Goal: Check status: Check status

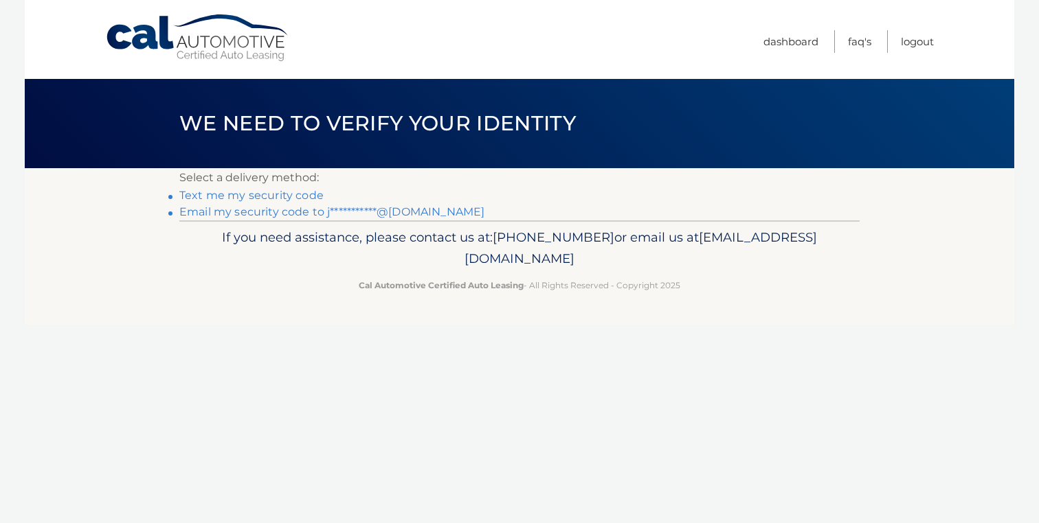
click at [388, 213] on link "**********" at bounding box center [331, 211] width 305 height 13
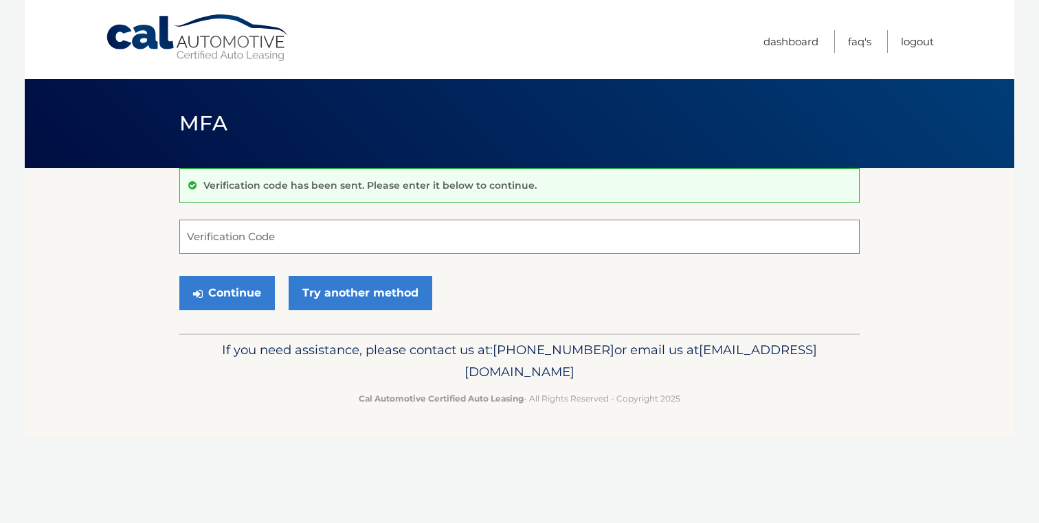
click at [354, 240] on input "Verification Code" at bounding box center [519, 237] width 680 height 34
paste input "918580"
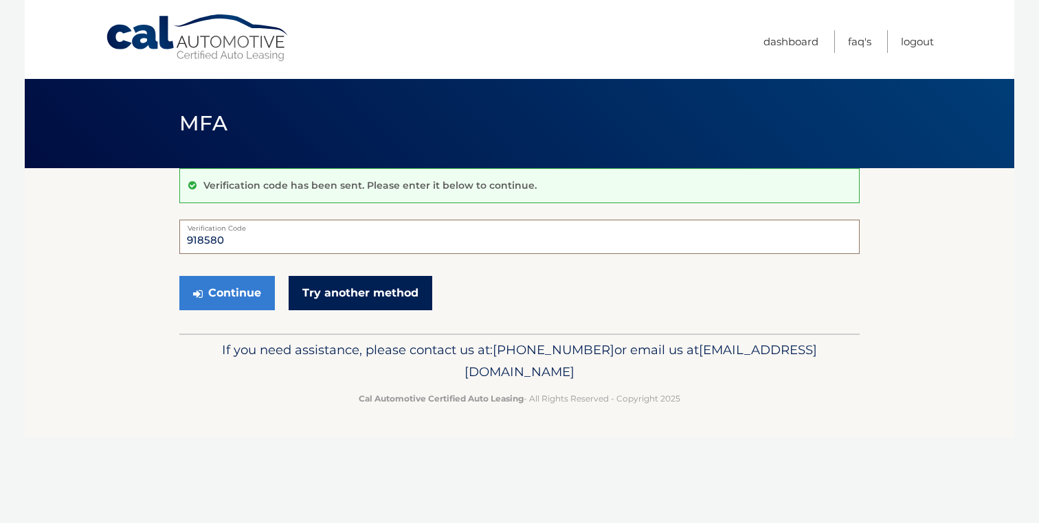
type input "918580"
click at [350, 288] on link "Try another method" at bounding box center [361, 293] width 144 height 34
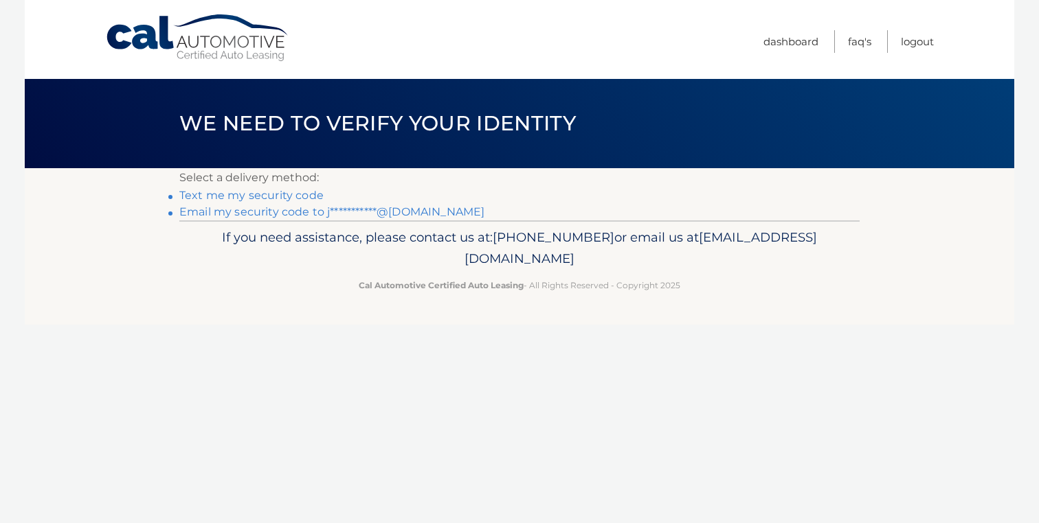
click at [224, 210] on link "**********" at bounding box center [331, 211] width 305 height 13
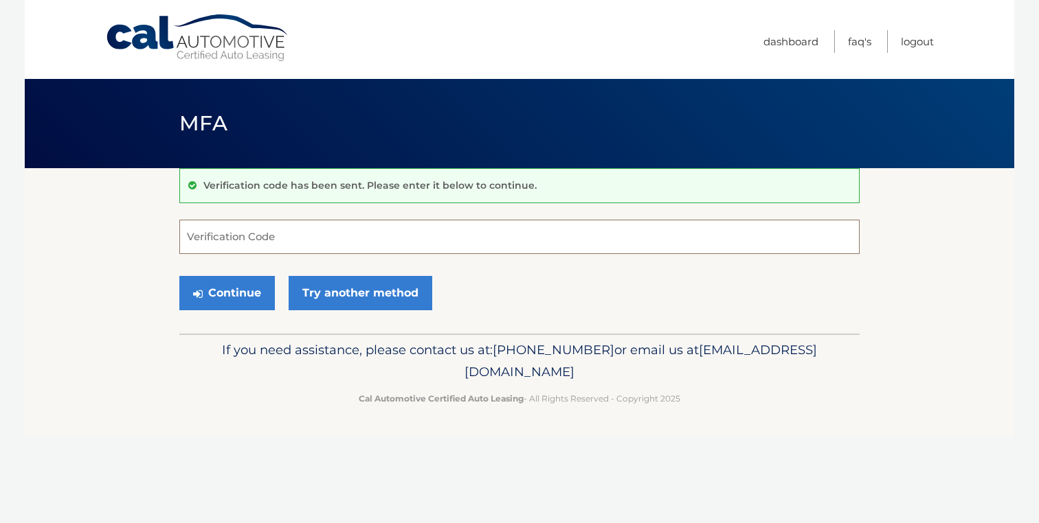
click at [222, 238] on input "Verification Code" at bounding box center [519, 237] width 680 height 34
click at [245, 233] on input "Verification Code" at bounding box center [519, 237] width 680 height 34
paste input "819954"
type input "819954"
click at [229, 293] on button "Continue" at bounding box center [226, 293] width 95 height 34
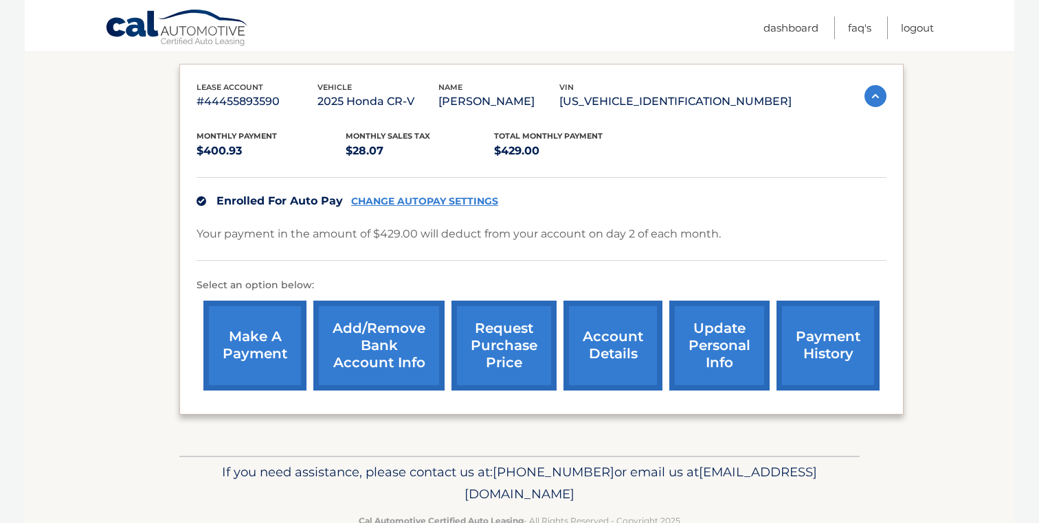
scroll to position [257, 0]
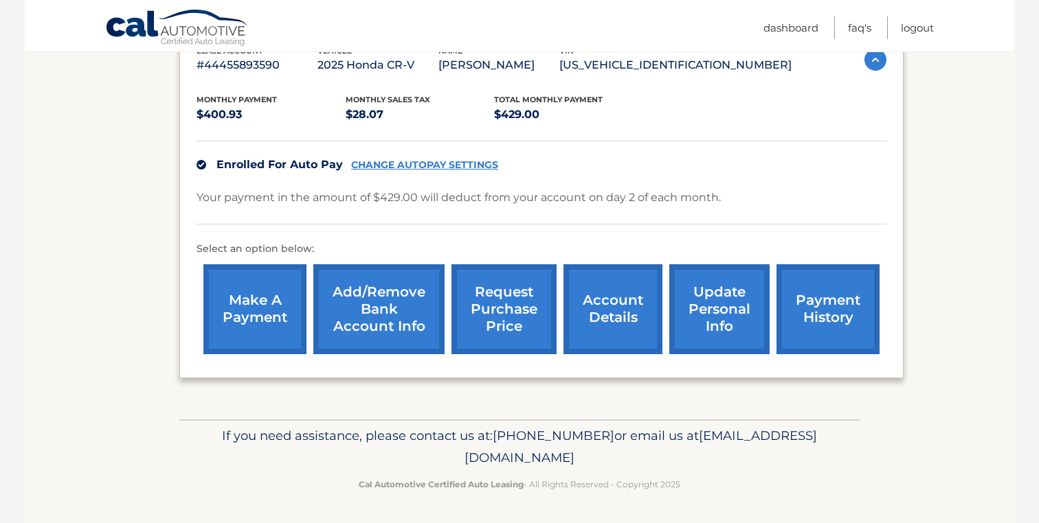
click at [489, 313] on link "request purchase price" at bounding box center [503, 309] width 105 height 90
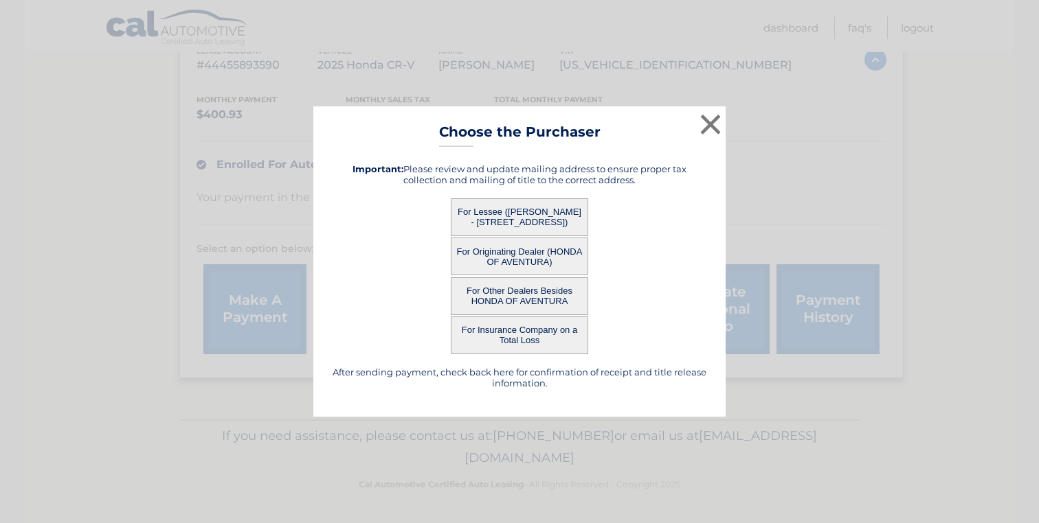
click at [501, 218] on button "For Lessee ([PERSON_NAME] - [STREET_ADDRESS])" at bounding box center [519, 218] width 137 height 38
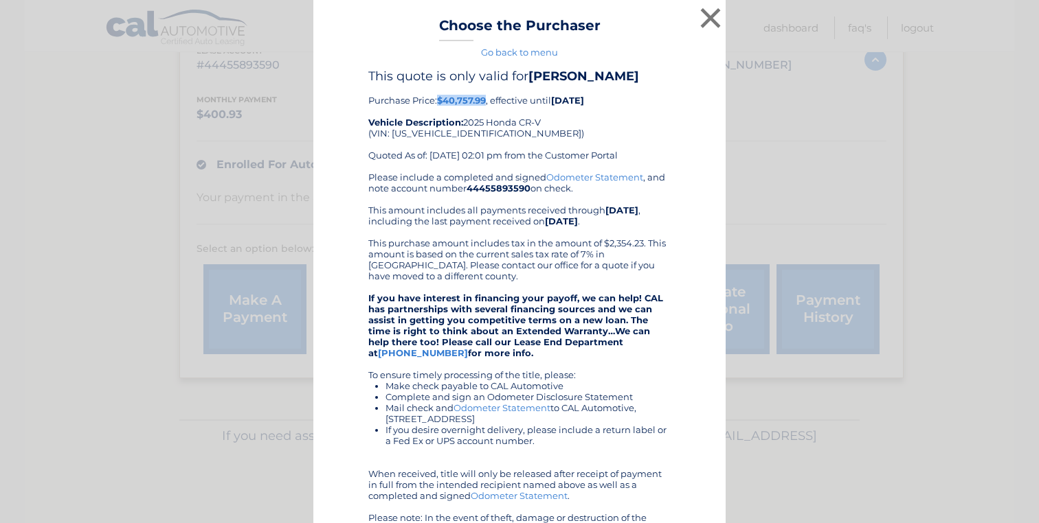
drag, startPoint x: 440, startPoint y: 100, endPoint x: 486, endPoint y: 97, distance: 46.1
click at [486, 97] on b "$40,757.99" at bounding box center [461, 100] width 49 height 11
copy b "$40,757.99"
click at [706, 12] on button "×" at bounding box center [710, 17] width 27 height 27
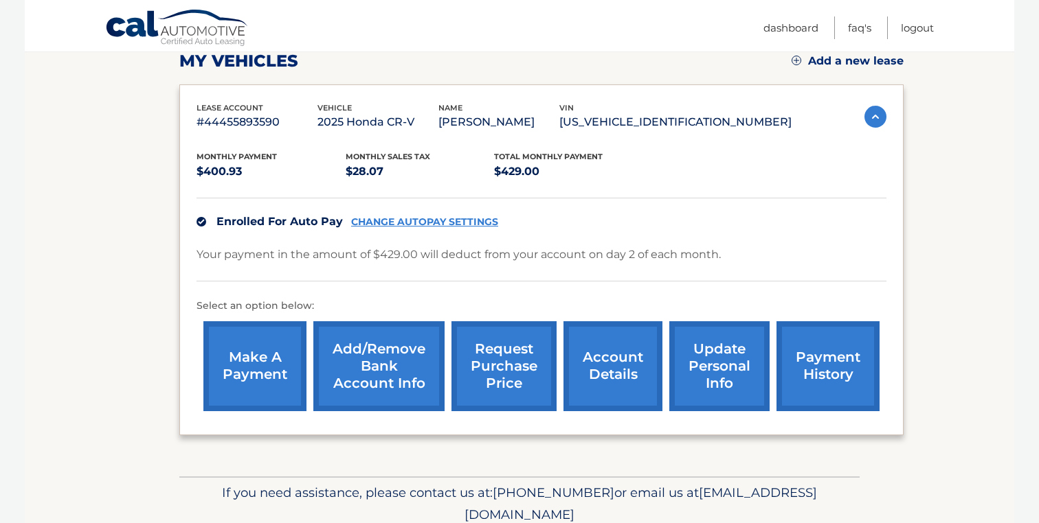
scroll to position [174, 0]
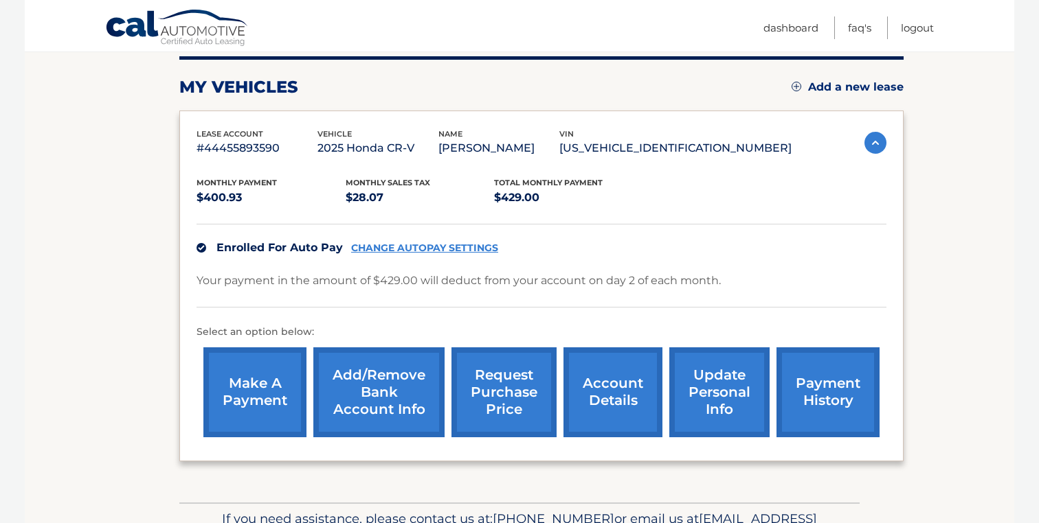
click at [628, 383] on link "account details" at bounding box center [612, 393] width 99 height 90
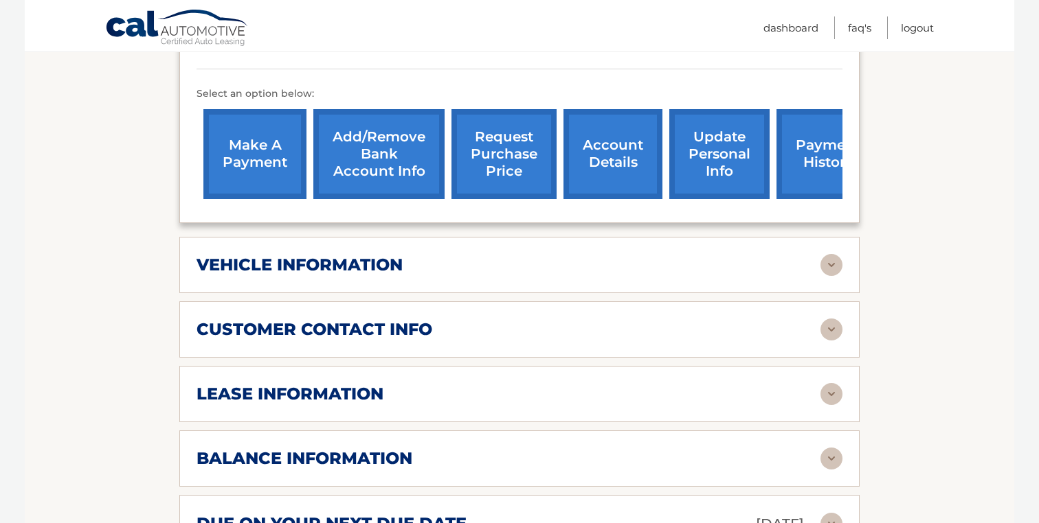
scroll to position [438, 0]
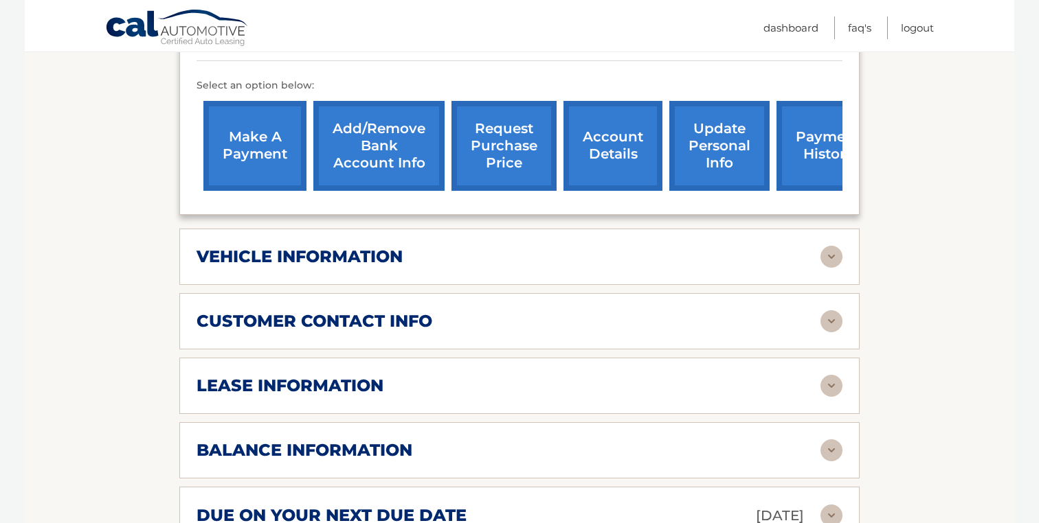
click at [248, 270] on div "vehicle information vehicle Year [DATE] vehicle make Honda vehicle model CR-V v…" at bounding box center [519, 257] width 680 height 56
click at [794, 258] on div "vehicle information" at bounding box center [508, 257] width 624 height 21
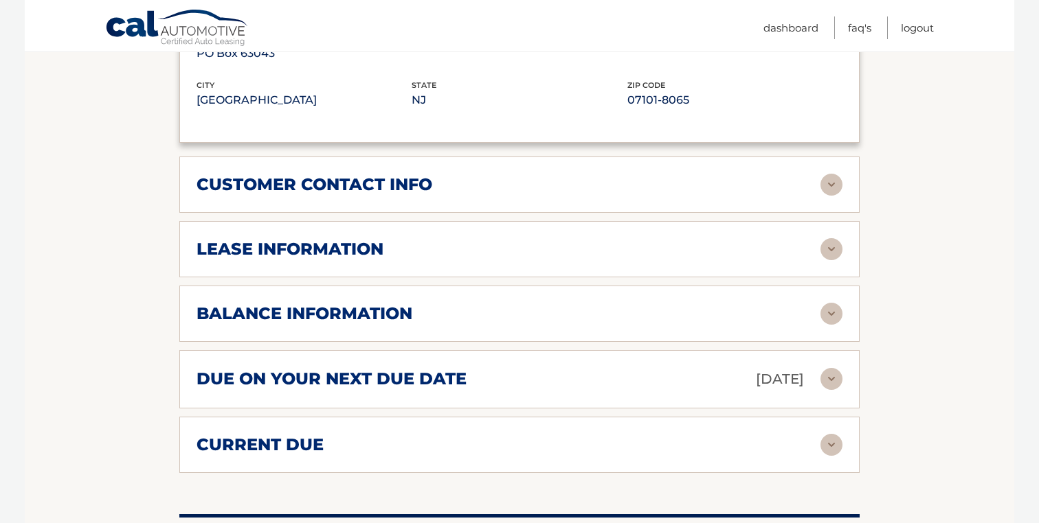
scroll to position [918, 0]
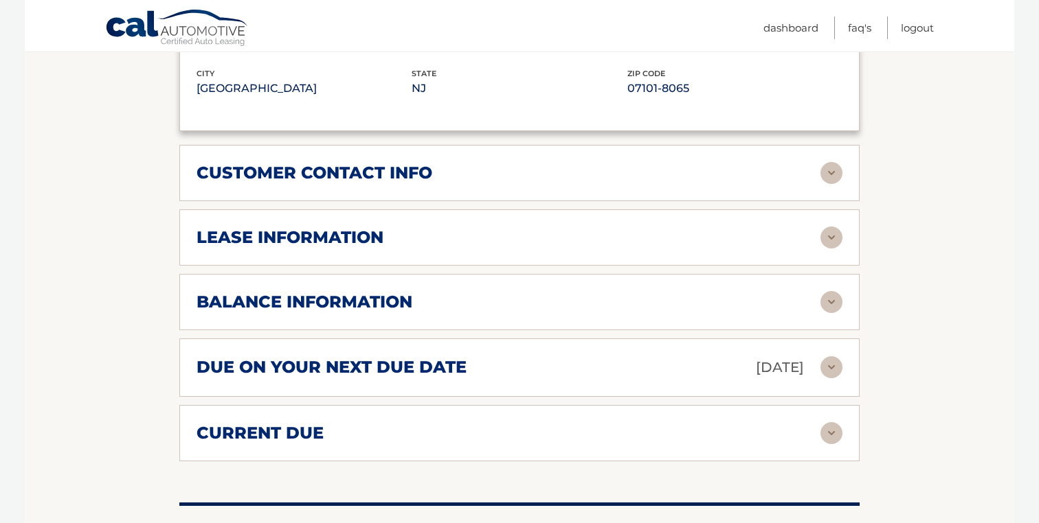
click at [742, 252] on div "lease information Contract Start Date Apr 27, 2025 Term 39 Maturity Date Jul 27…" at bounding box center [519, 238] width 680 height 56
click at [754, 238] on div "lease information" at bounding box center [508, 237] width 624 height 21
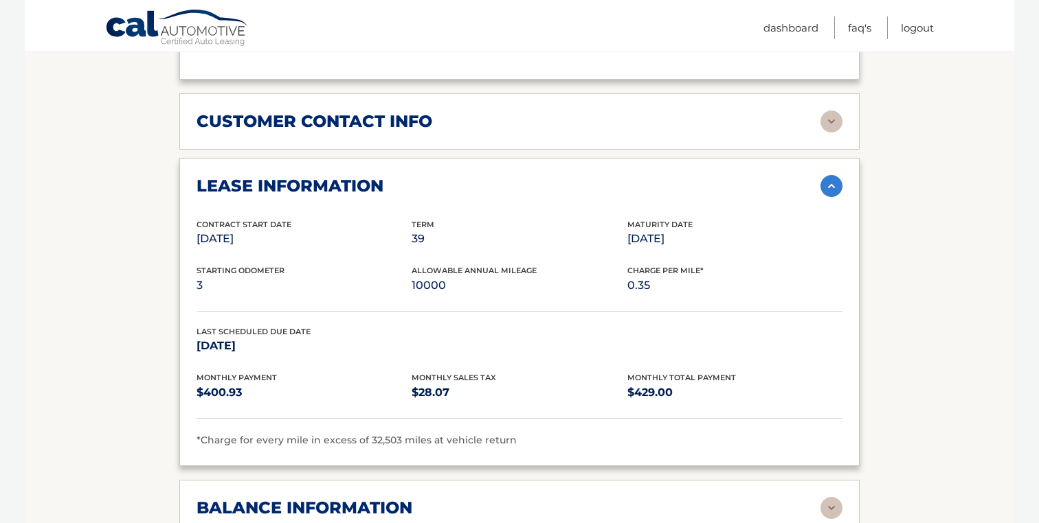
scroll to position [985, 0]
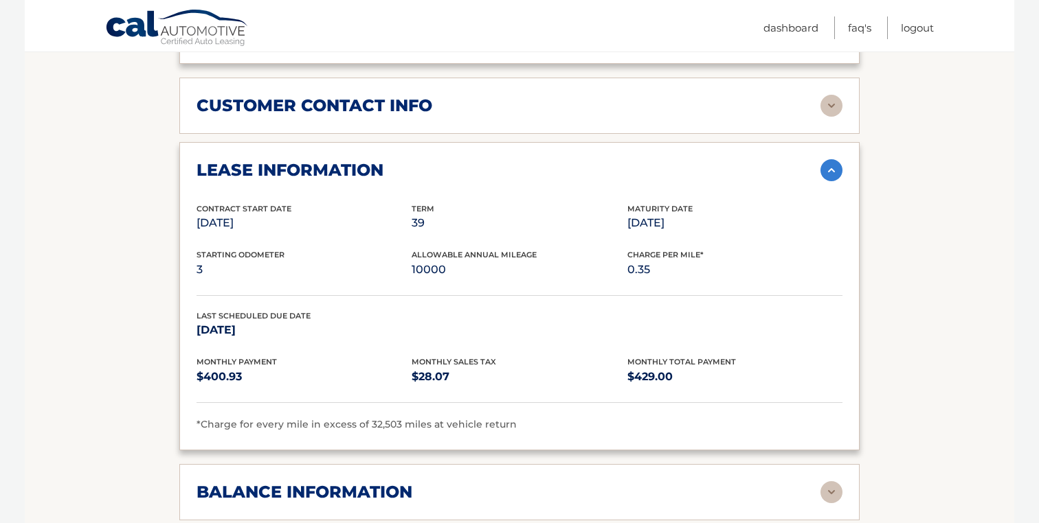
click at [829, 172] on img at bounding box center [831, 170] width 22 height 22
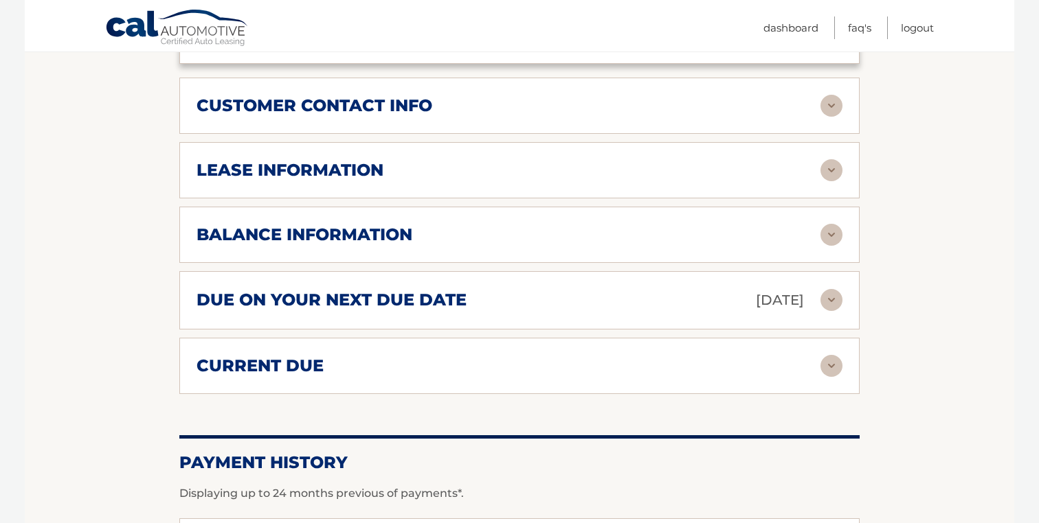
click at [828, 232] on img at bounding box center [831, 235] width 22 height 22
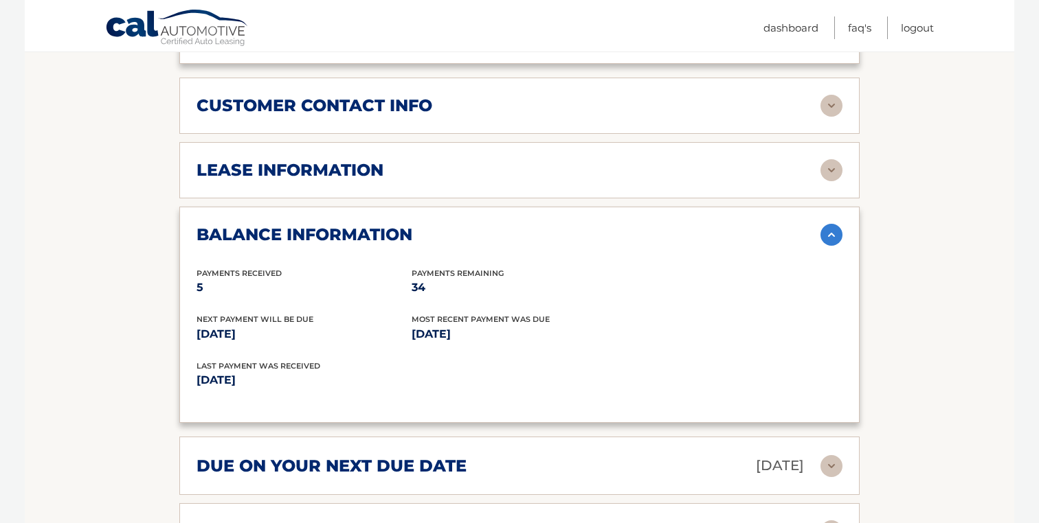
click at [828, 232] on img at bounding box center [831, 235] width 22 height 22
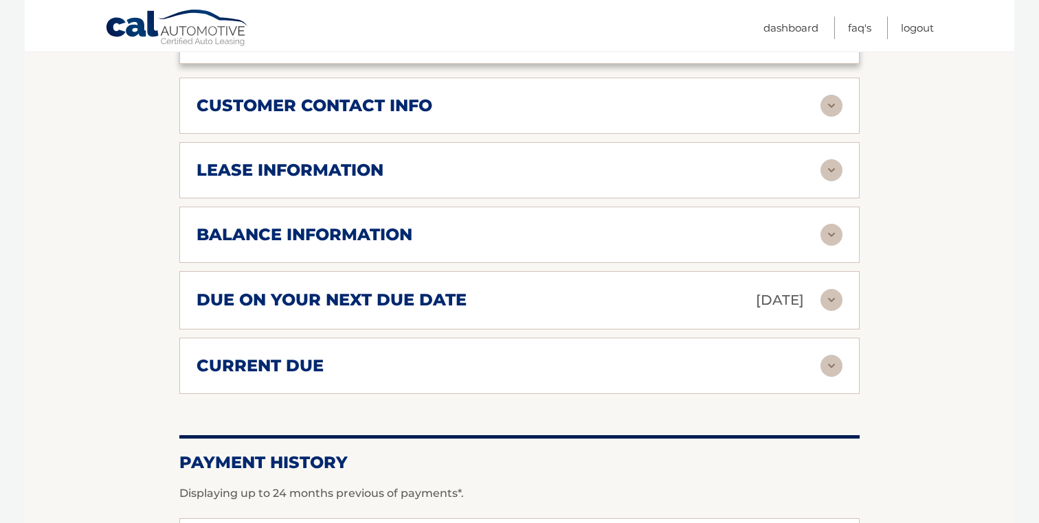
click at [837, 357] on img at bounding box center [831, 366] width 22 height 22
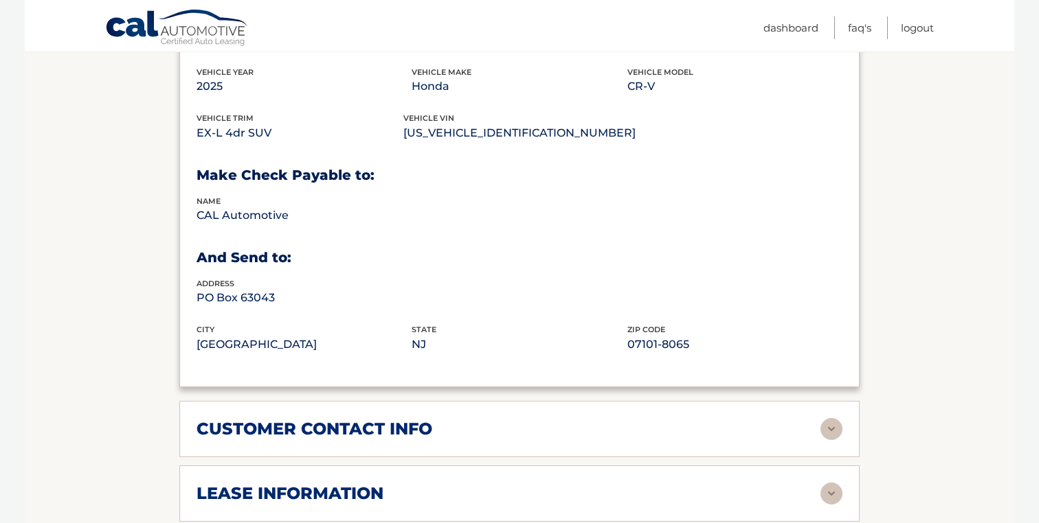
scroll to position [396, 0]
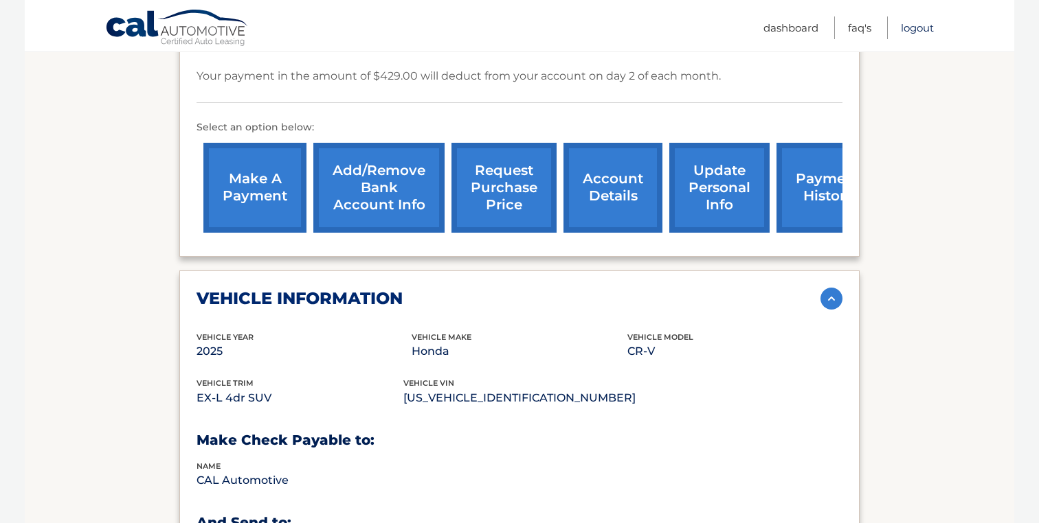
click at [910, 23] on link "Logout" at bounding box center [917, 27] width 33 height 23
